Goal: Information Seeking & Learning: Learn about a topic

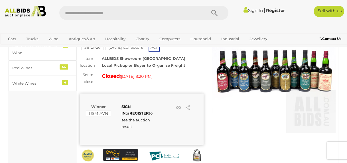
scroll to position [60, 0]
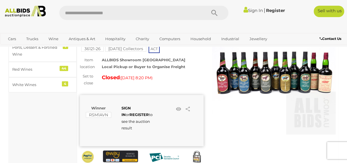
click at [300, 67] on img at bounding box center [274, 73] width 124 height 124
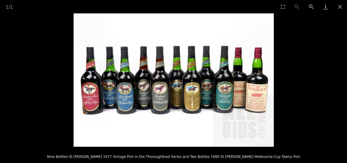
scroll to position [148, 0]
click at [337, 3] on button "Close gallery" at bounding box center [340, 6] width 14 height 13
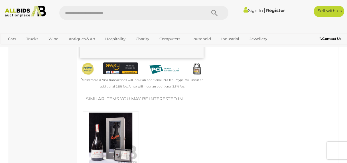
scroll to position [60, 0]
